Goal: Task Accomplishment & Management: Use online tool/utility

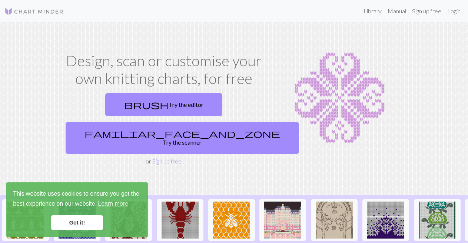
click at [85, 227] on link "Got it!" at bounding box center [77, 223] width 52 height 15
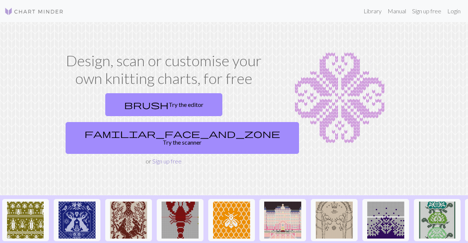
click at [171, 162] on link "Sign up free" at bounding box center [166, 161] width 29 height 7
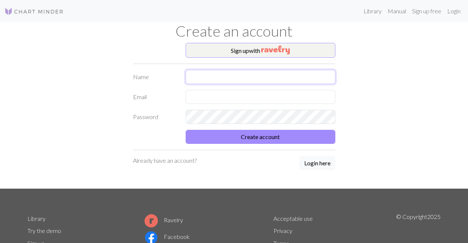
click at [200, 79] on input "text" at bounding box center [261, 77] width 150 height 14
type input "Serpil"
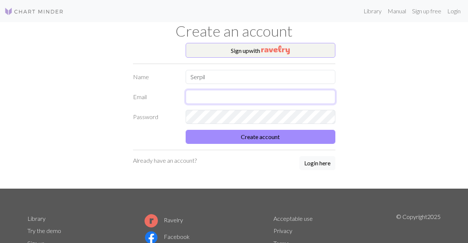
click at [197, 96] on input "text" at bounding box center [261, 97] width 150 height 14
type input "[EMAIL_ADDRESS][DOMAIN_NAME]"
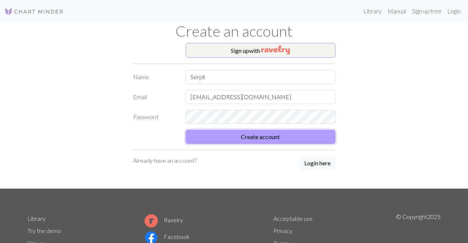
click at [250, 137] on button "Create account" at bounding box center [261, 137] width 150 height 14
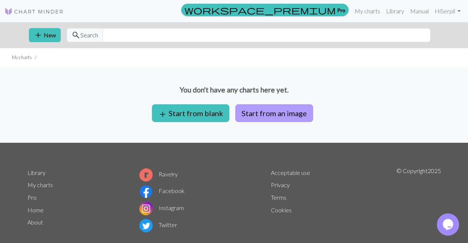
click at [261, 115] on button "Start from an image" at bounding box center [274, 113] width 78 height 18
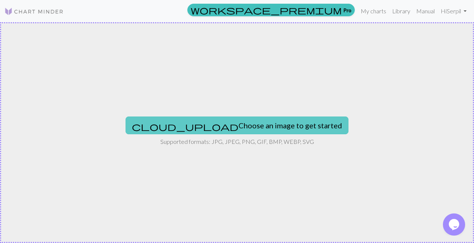
click at [250, 126] on button "cloud_upload Choose an image to get started" at bounding box center [237, 126] width 223 height 18
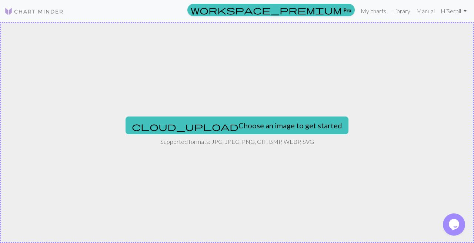
type input "C:\fakepath\Screenshot_2025-08-30-11-54-53-616_com.miui.gallery.jpg"
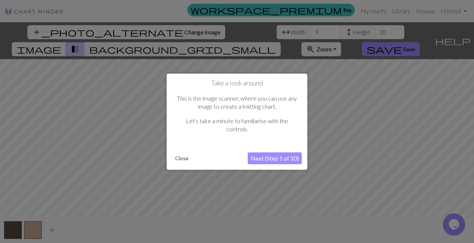
click at [256, 158] on button "Next (Step 1 of 10)" at bounding box center [275, 159] width 54 height 12
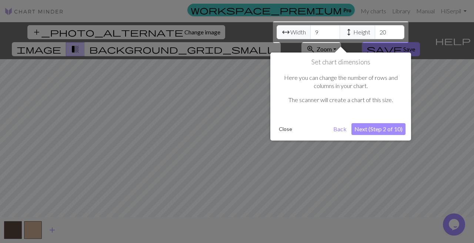
drag, startPoint x: 365, startPoint y: 130, endPoint x: 371, endPoint y: 146, distance: 17.0
click at [332, 31] on div at bounding box center [341, 31] width 136 height 21
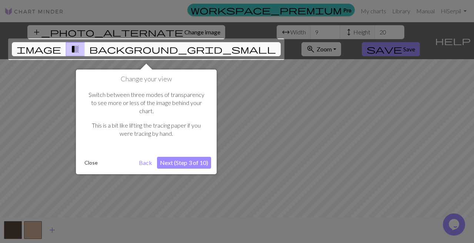
click at [179, 157] on button "Next (Step 3 of 10)" at bounding box center [184, 163] width 54 height 12
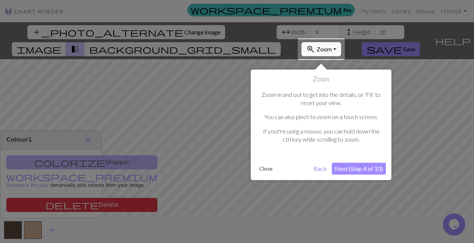
click at [352, 168] on button "Next (Step 4 of 10)" at bounding box center [359, 169] width 54 height 12
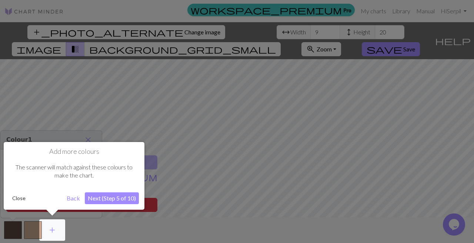
click at [115, 200] on button "Next (Step 5 of 10)" at bounding box center [112, 199] width 54 height 12
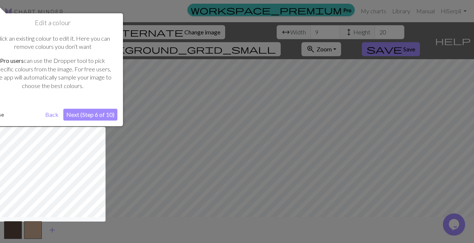
click at [91, 114] on button "Next (Step 6 of 10)" at bounding box center [90, 115] width 54 height 12
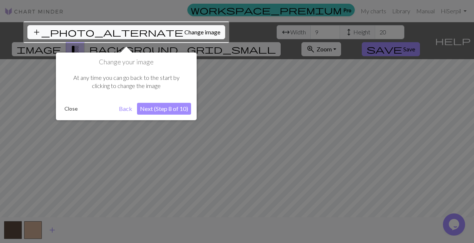
click at [158, 109] on button "Next (Step 8 of 10)" at bounding box center [164, 109] width 54 height 12
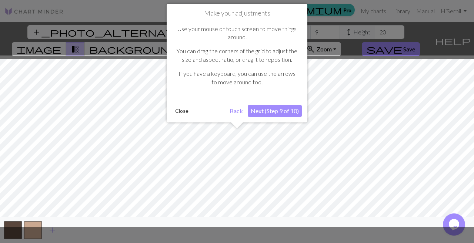
click at [271, 114] on button "Next (Step 9 of 10)" at bounding box center [275, 111] width 54 height 12
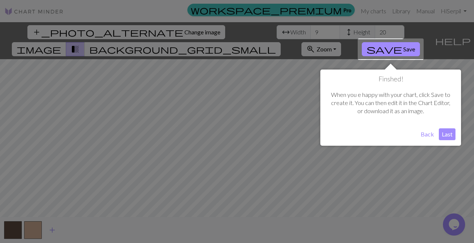
click at [445, 133] on button "Last" at bounding box center [447, 134] width 17 height 12
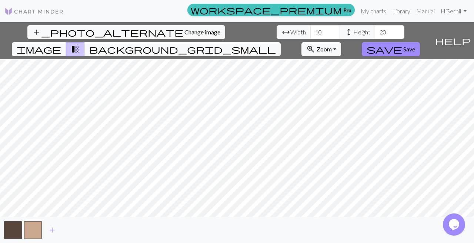
click at [331, 31] on input "10" at bounding box center [325, 32] width 30 height 14
click at [331, 31] on input "11" at bounding box center [325, 32] width 30 height 14
click at [331, 31] on input "12" at bounding box center [325, 32] width 30 height 14
click at [331, 31] on input "13" at bounding box center [325, 32] width 30 height 14
click at [331, 31] on input "14" at bounding box center [325, 32] width 30 height 14
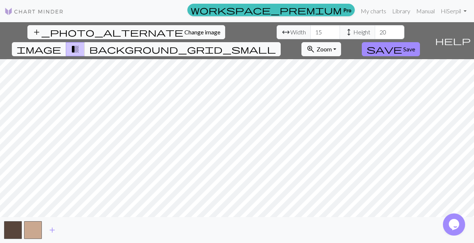
click at [331, 31] on input "15" at bounding box center [325, 32] width 30 height 14
click at [331, 31] on input "16" at bounding box center [325, 32] width 30 height 14
click at [331, 31] on input "17" at bounding box center [325, 32] width 30 height 14
click at [331, 31] on input "18" at bounding box center [325, 32] width 30 height 14
click at [331, 31] on input "19" at bounding box center [325, 32] width 30 height 14
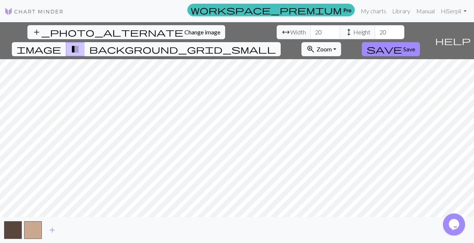
click at [331, 31] on input "20" at bounding box center [325, 32] width 30 height 14
click at [331, 35] on input "19" at bounding box center [325, 32] width 30 height 14
click at [331, 35] on input "18" at bounding box center [325, 32] width 30 height 14
click at [331, 35] on input "17" at bounding box center [325, 32] width 30 height 14
click at [331, 35] on input "16" at bounding box center [325, 32] width 30 height 14
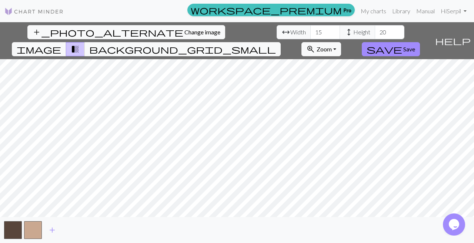
click at [331, 35] on input "15" at bounding box center [325, 32] width 30 height 14
click at [331, 35] on input "14" at bounding box center [325, 32] width 30 height 14
click at [331, 35] on input "13" at bounding box center [325, 32] width 30 height 14
type input "12"
click at [331, 35] on input "12" at bounding box center [325, 32] width 30 height 14
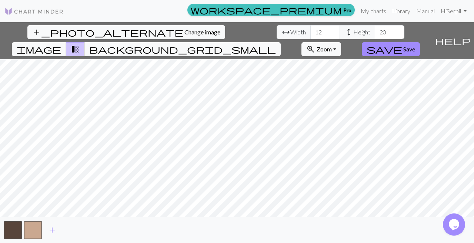
click at [259, 229] on div "add_photo_alternate Change image arrow_range Width 12 height Height 20 image tr…" at bounding box center [237, 132] width 474 height 221
click at [185, 49] on span "background_grid_small" at bounding box center [182, 49] width 187 height 10
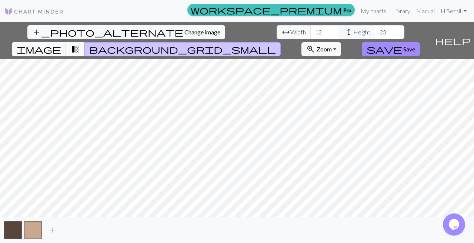
click at [69, 49] on button "transition_fade" at bounding box center [75, 49] width 19 height 14
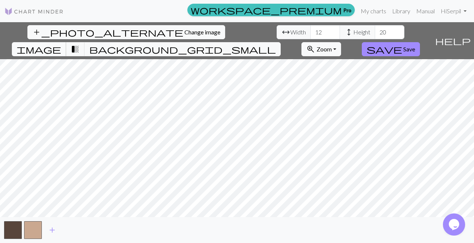
click at [58, 50] on span "image" at bounding box center [39, 49] width 44 height 10
click at [312, 47] on span "zoom_in" at bounding box center [310, 49] width 9 height 10
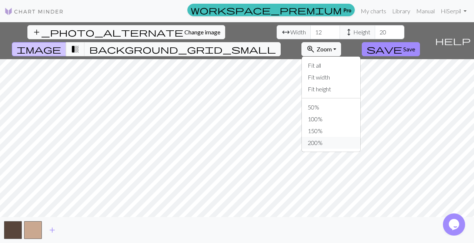
click at [315, 143] on button "200%" at bounding box center [331, 143] width 59 height 12
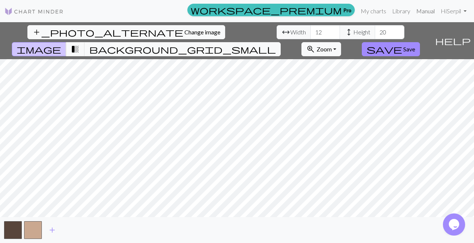
click at [428, 13] on link "Manual" at bounding box center [425, 11] width 24 height 15
